Goal: Information Seeking & Learning: Learn about a topic

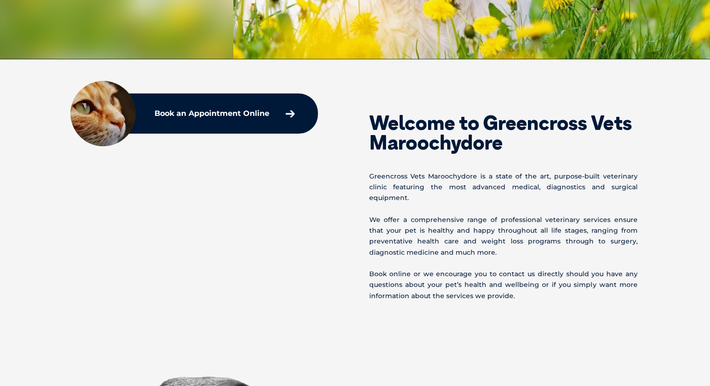
scroll to position [270, 0]
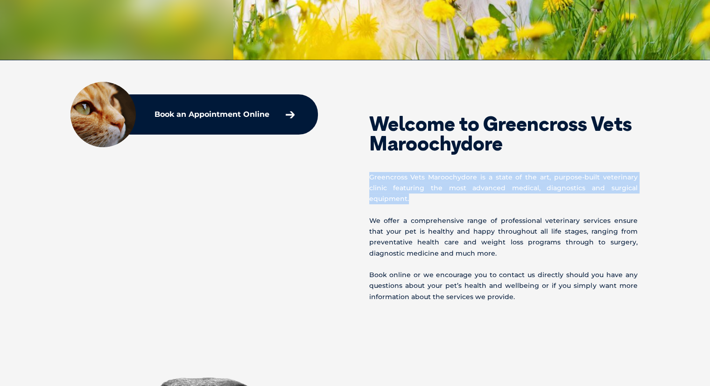
drag, startPoint x: 627, startPoint y: 187, endPoint x: 365, endPoint y: 170, distance: 263.3
click at [365, 170] on div "Welcome to Greencross Vets Maroochydore Greencross Vets Maroochydore is a state…" at bounding box center [504, 199] width 299 height 205
copy p "Greencross Vets Maroochydore is a state of the art, purpose-built veterinary cl…"
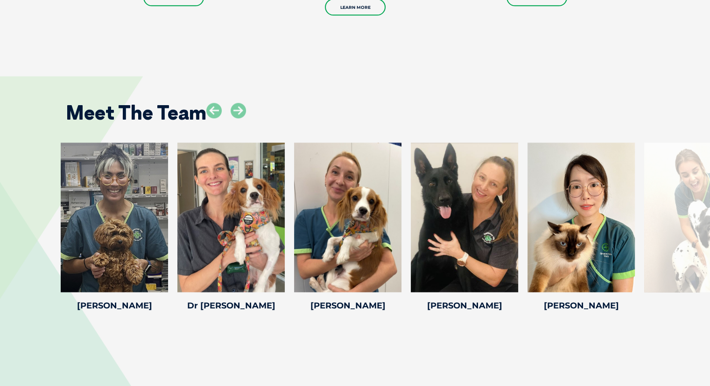
scroll to position [1170, 0]
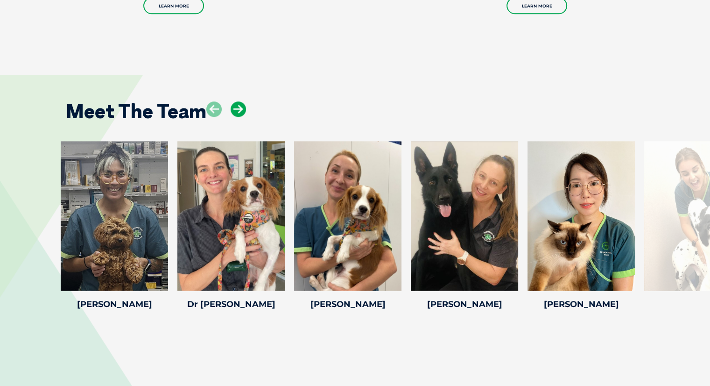
click at [243, 101] on icon at bounding box center [238, 108] width 15 height 15
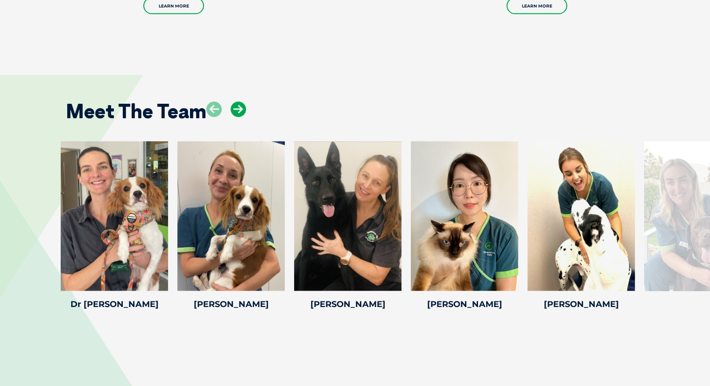
click at [243, 101] on icon at bounding box center [238, 108] width 15 height 15
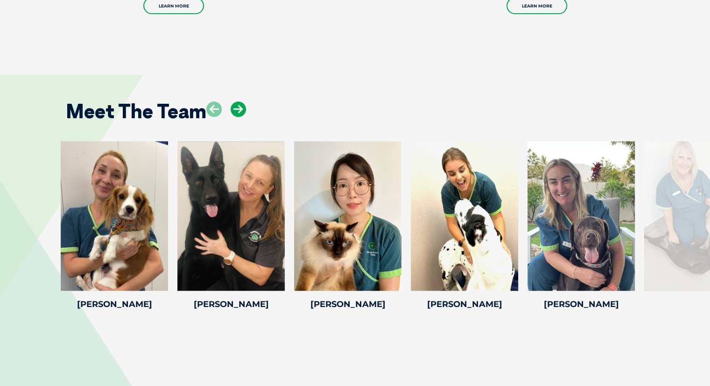
click at [243, 101] on icon at bounding box center [238, 108] width 15 height 15
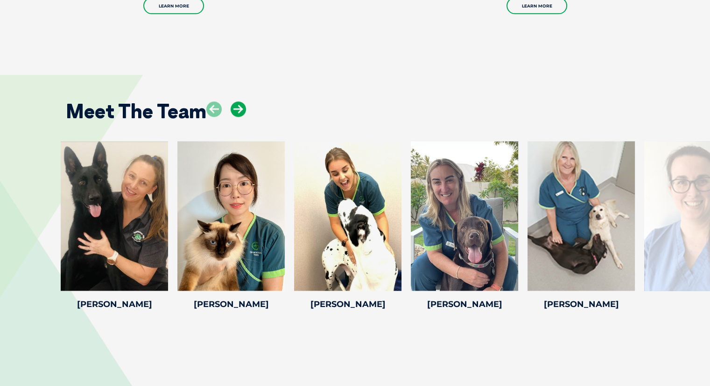
click at [243, 101] on icon at bounding box center [238, 108] width 15 height 15
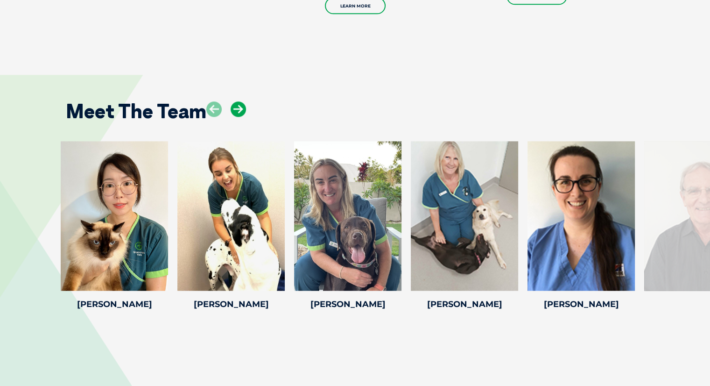
click at [243, 101] on icon at bounding box center [238, 108] width 15 height 15
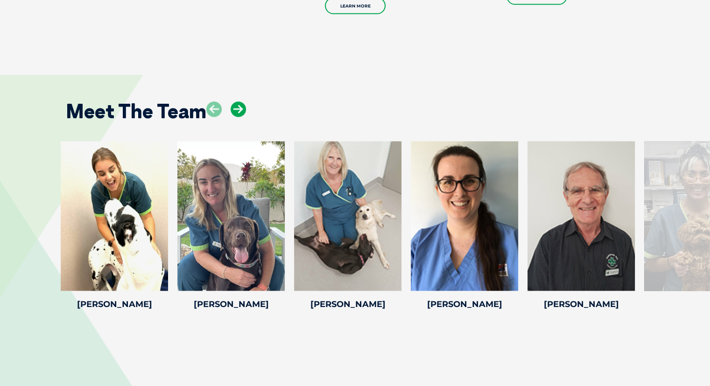
click at [243, 101] on icon at bounding box center [238, 108] width 15 height 15
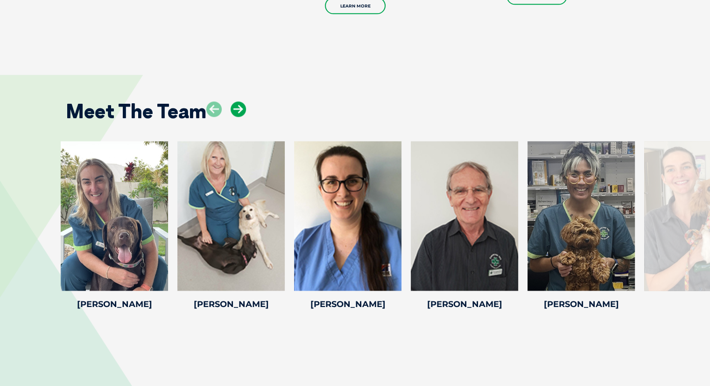
click at [243, 101] on icon at bounding box center [238, 108] width 15 height 15
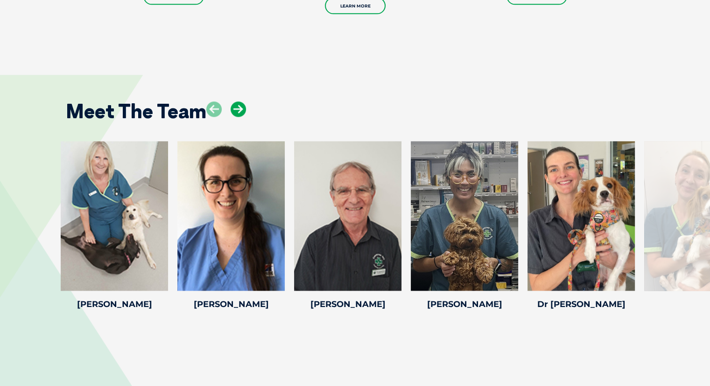
click at [243, 101] on icon at bounding box center [238, 108] width 15 height 15
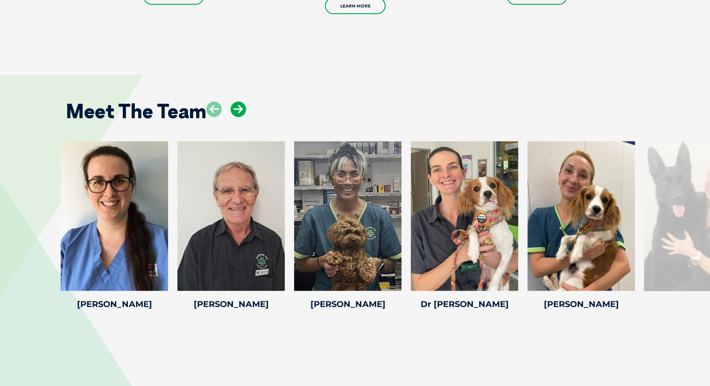
click at [243, 101] on icon at bounding box center [238, 108] width 15 height 15
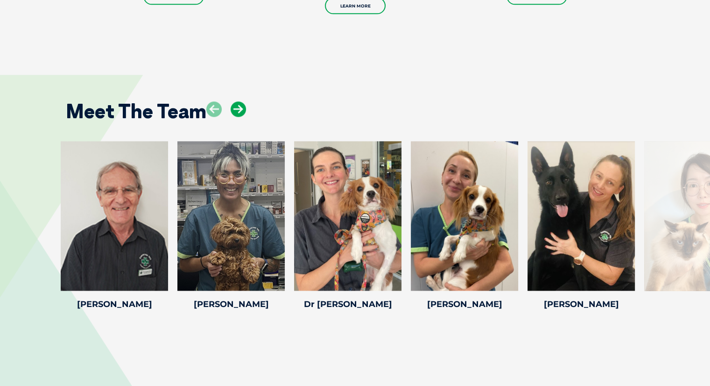
click at [243, 101] on icon at bounding box center [238, 108] width 15 height 15
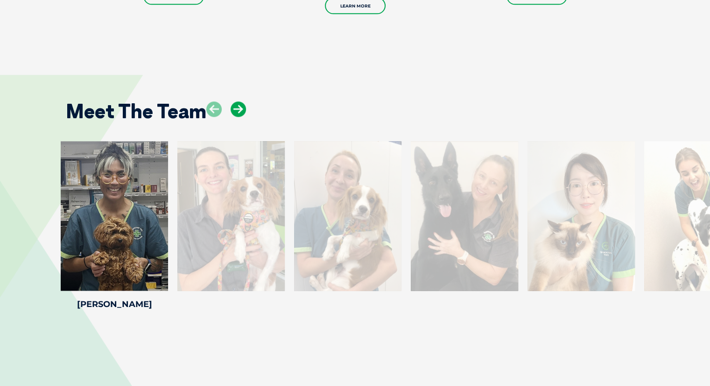
click at [243, 101] on icon at bounding box center [238, 108] width 15 height 15
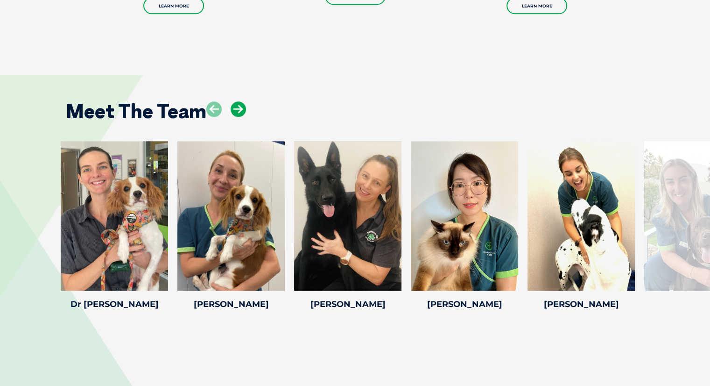
click at [243, 101] on icon at bounding box center [238, 108] width 15 height 15
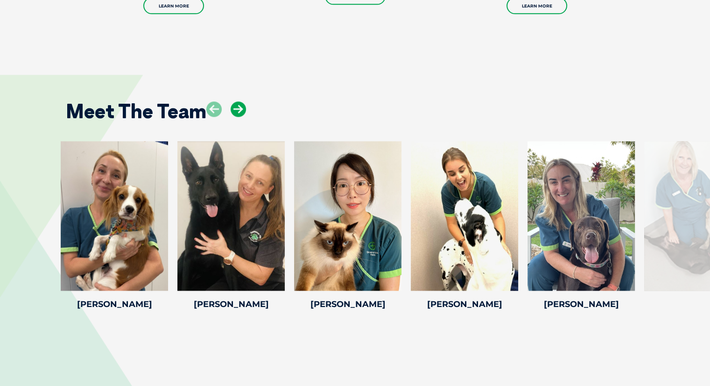
click at [243, 101] on icon at bounding box center [238, 108] width 15 height 15
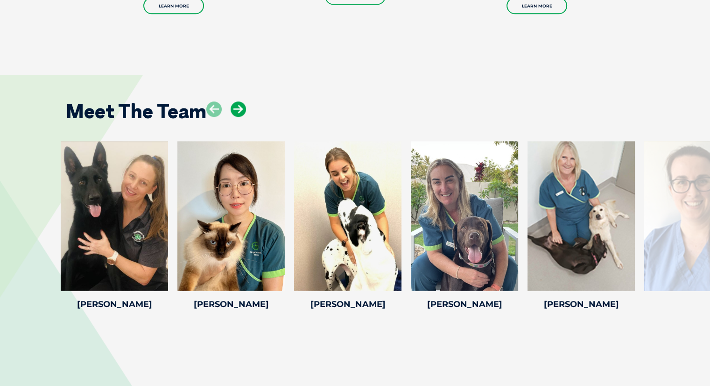
click at [243, 101] on icon at bounding box center [238, 108] width 15 height 15
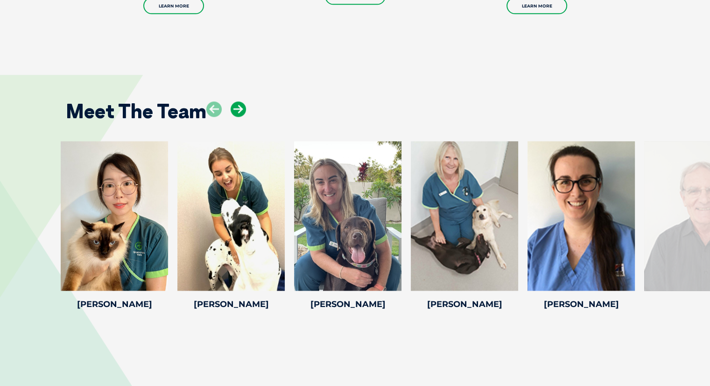
click at [243, 101] on icon at bounding box center [238, 108] width 15 height 15
